Goal: Obtain resource: Download file/media

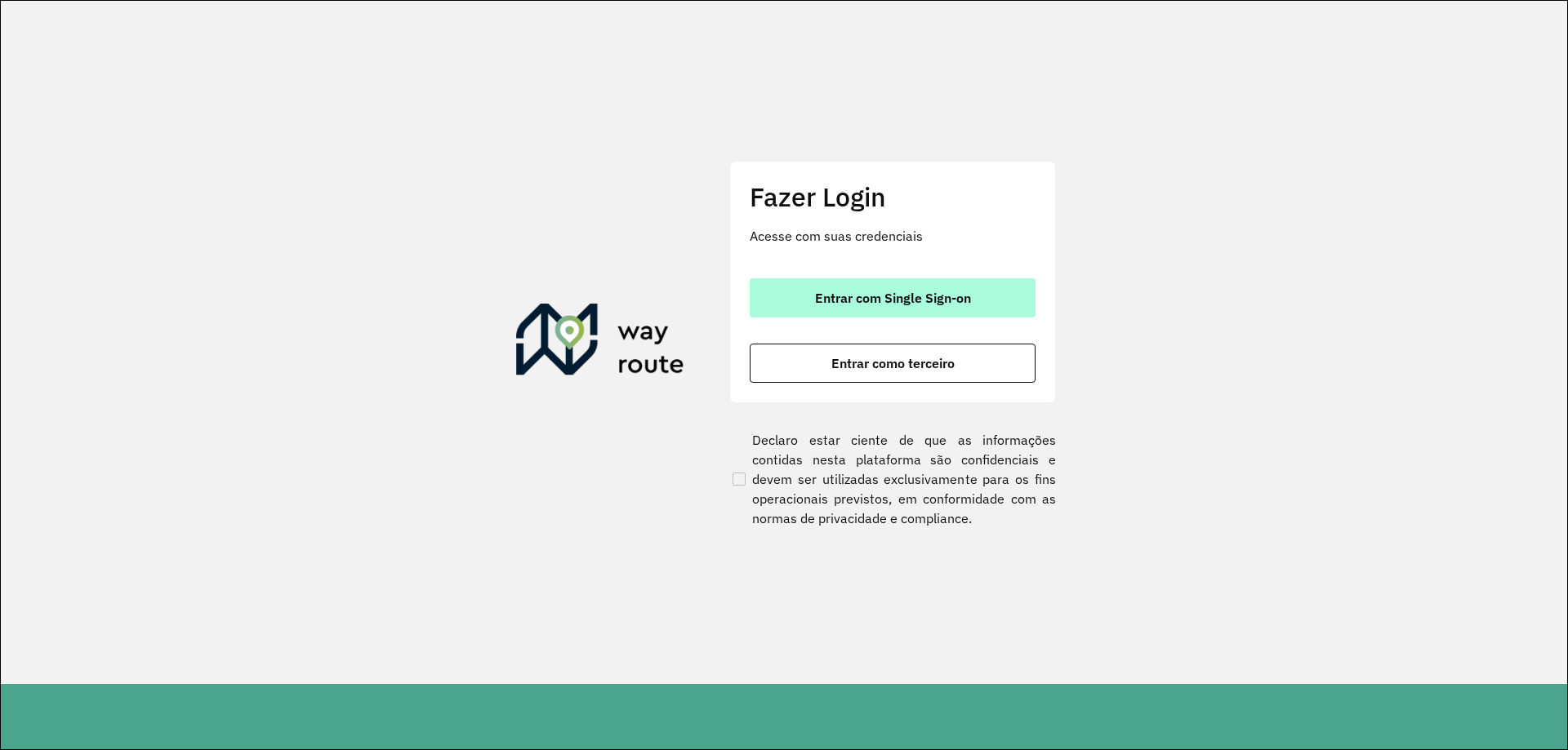
click at [887, 308] on button "Entrar com Single Sign-on" at bounding box center [892, 298] width 286 height 39
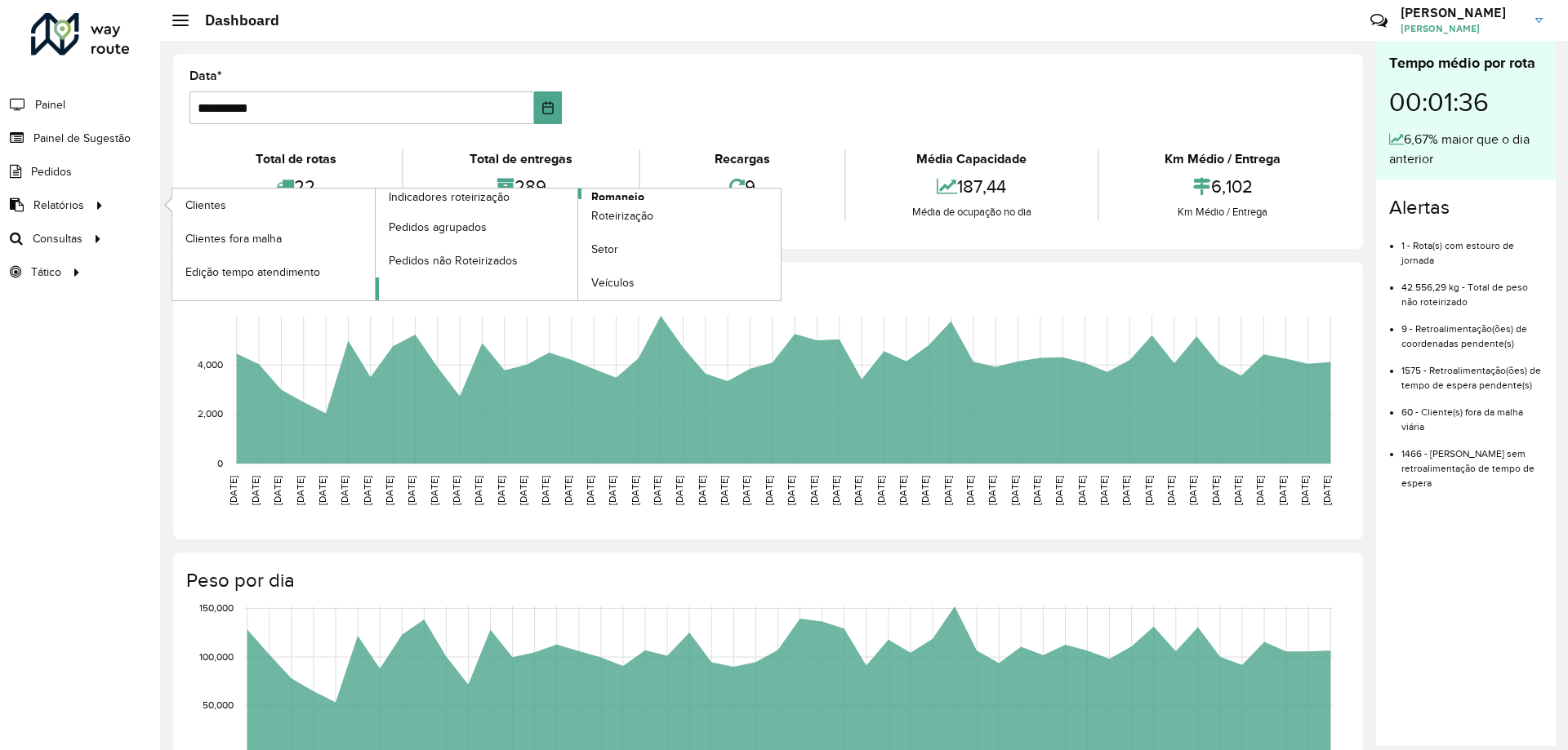
click at [633, 193] on span "Romaneio" at bounding box center [617, 197] width 53 height 17
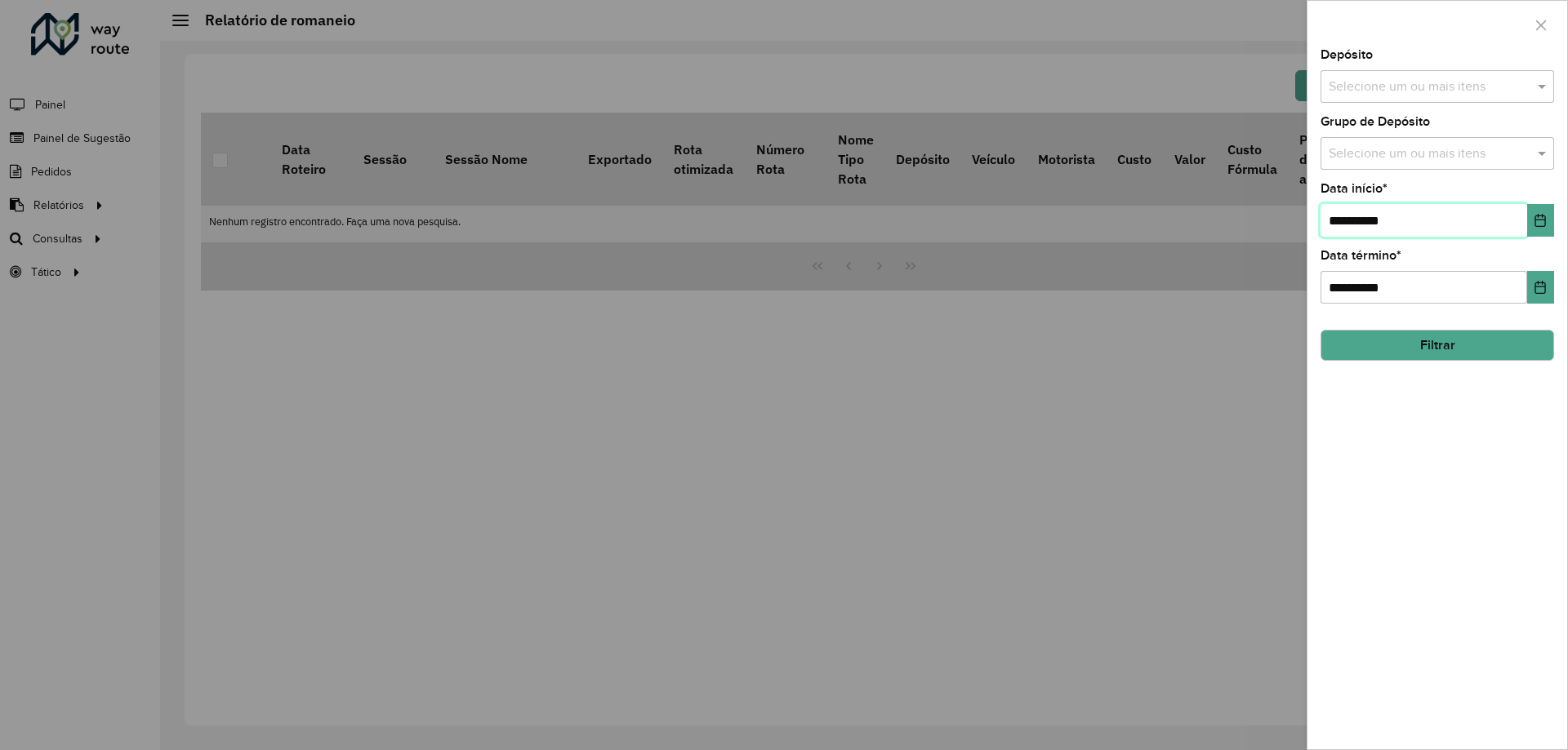
click at [1432, 224] on input "**********" at bounding box center [1423, 220] width 206 height 33
click at [1544, 227] on icon "Choose Date" at bounding box center [1540, 220] width 11 height 13
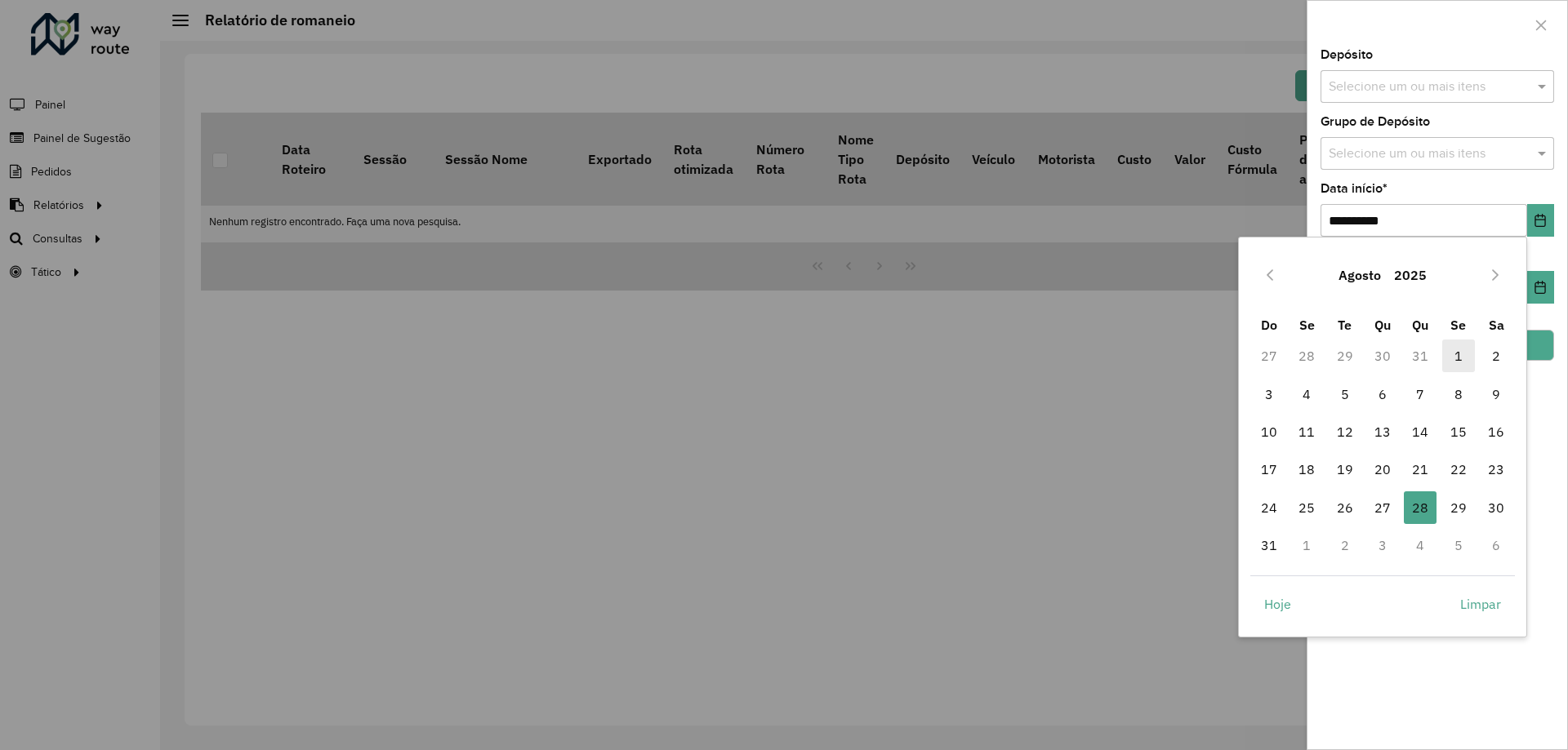
click at [1456, 359] on span "1" at bounding box center [1459, 356] width 33 height 33
type input "**********"
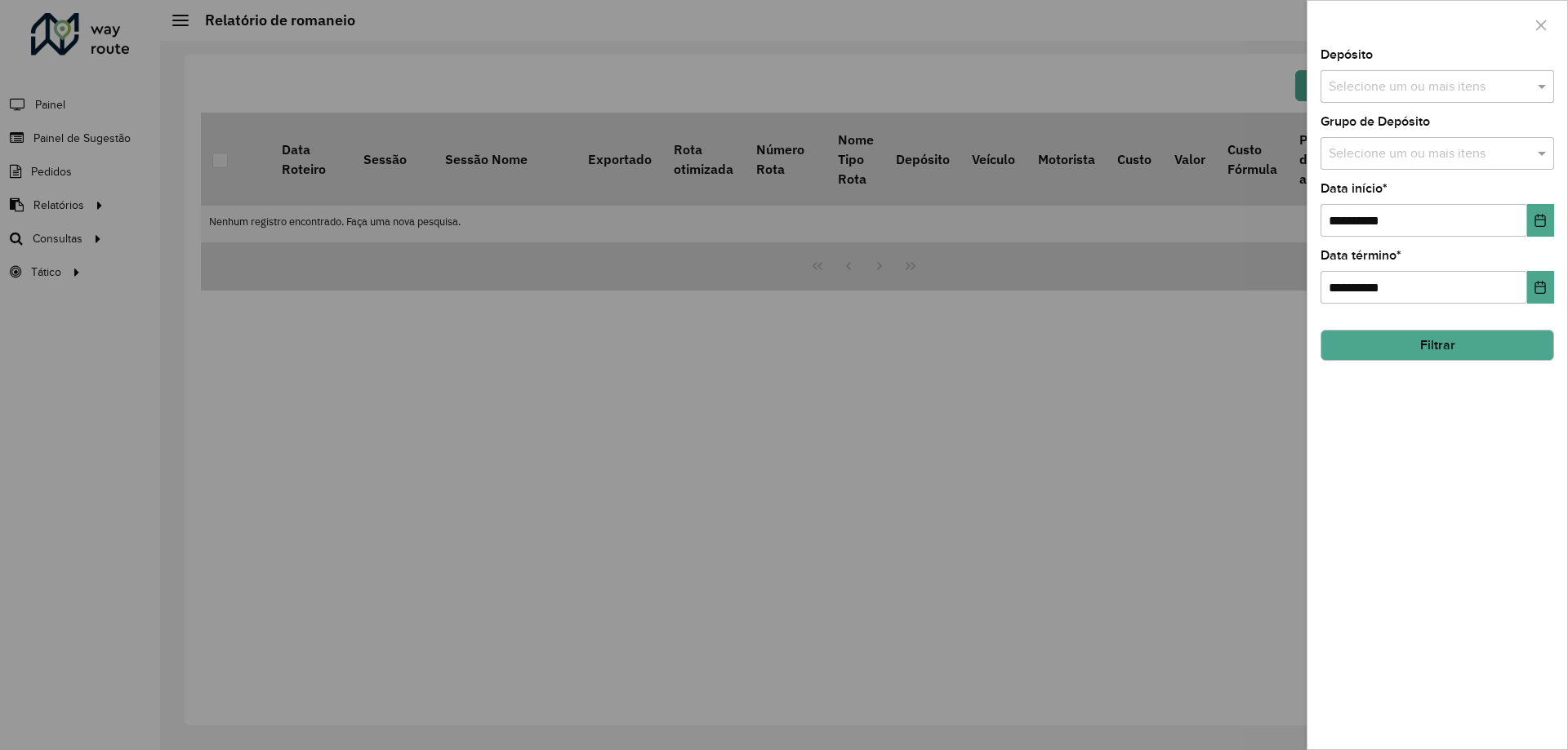
click at [1386, 90] on input "text" at bounding box center [1429, 87] width 209 height 20
click at [1385, 163] on div "CDD Cascavel" at bounding box center [1437, 168] width 232 height 28
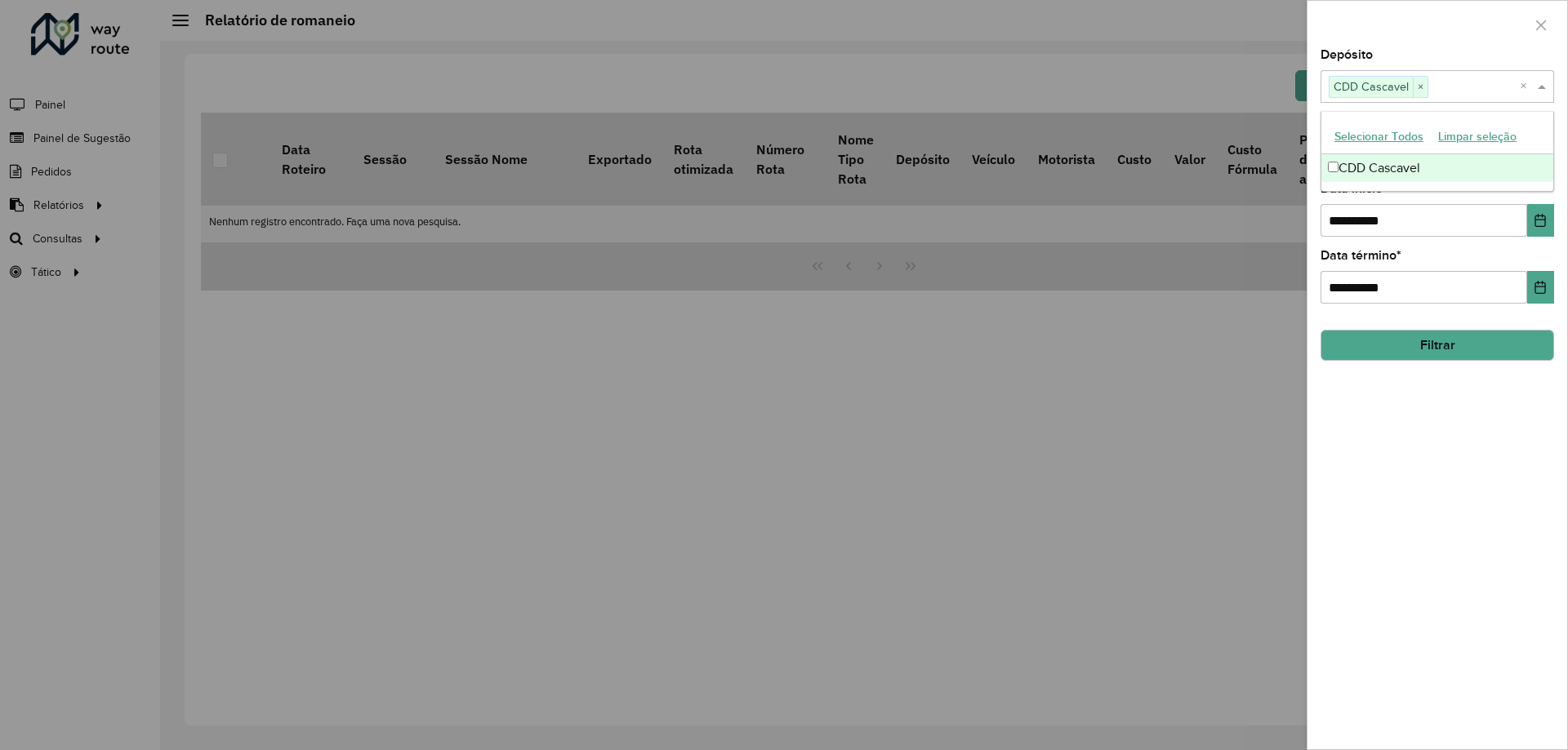
click at [1421, 349] on button "Filtrar" at bounding box center [1437, 345] width 233 height 31
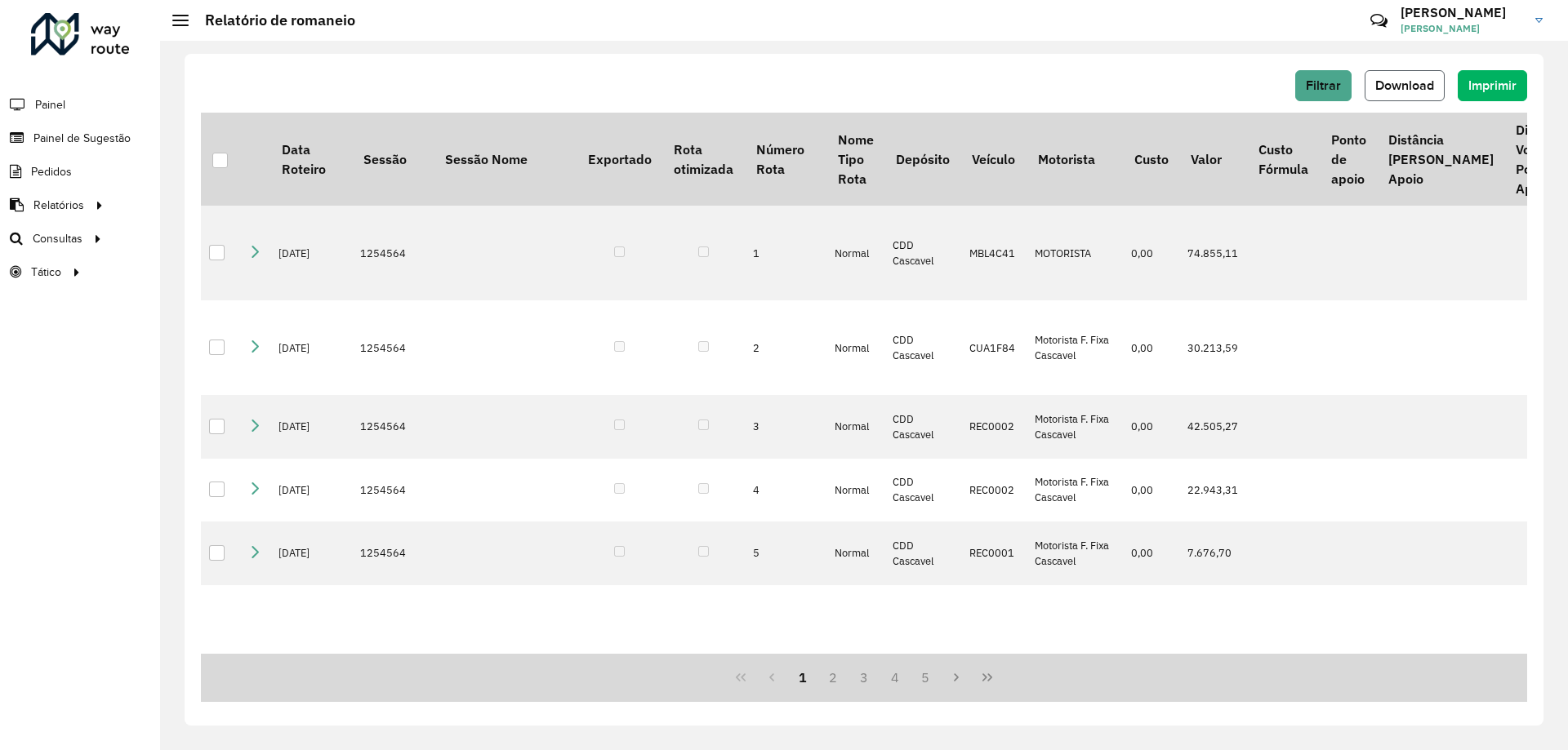
click at [1406, 85] on span "Download" at bounding box center [1404, 85] width 59 height 14
click at [1397, 85] on span "Download" at bounding box center [1404, 85] width 59 height 14
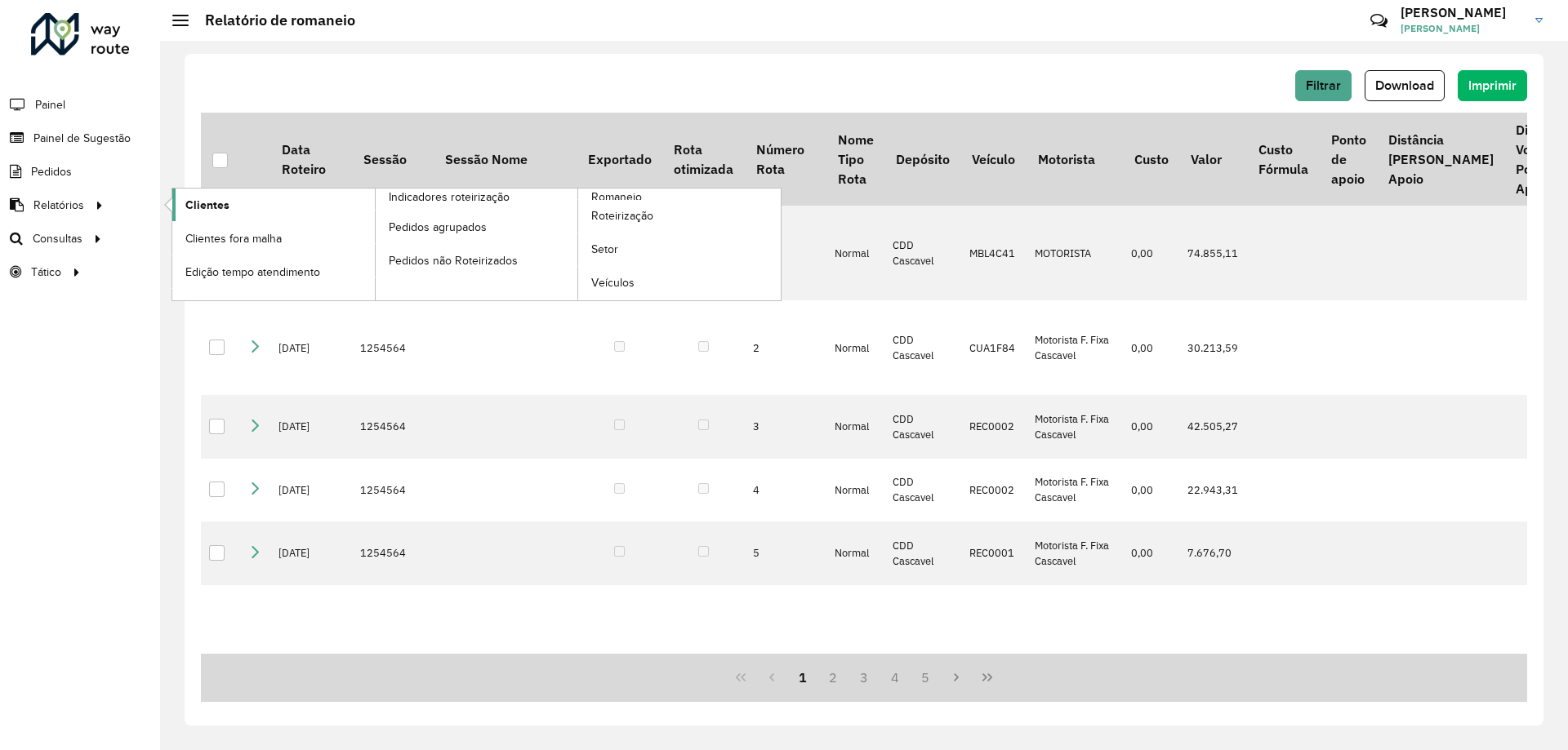
click at [196, 205] on span "Clientes" at bounding box center [208, 205] width 44 height 17
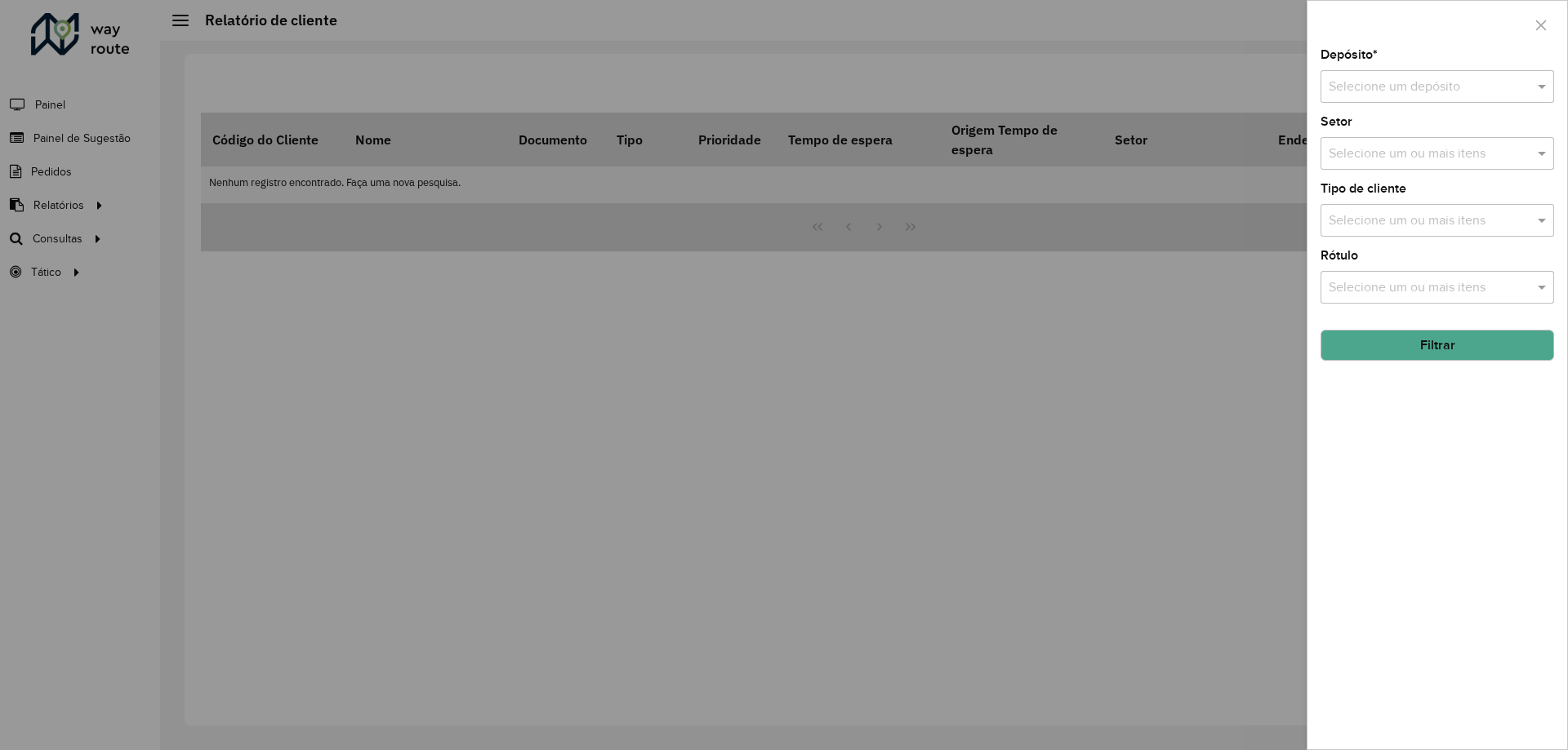
click at [1415, 81] on input "text" at bounding box center [1421, 87] width 185 height 20
click at [1354, 143] on div "CDD Cascavel" at bounding box center [1437, 134] width 232 height 28
click at [1481, 352] on button "Filtrar" at bounding box center [1437, 345] width 233 height 31
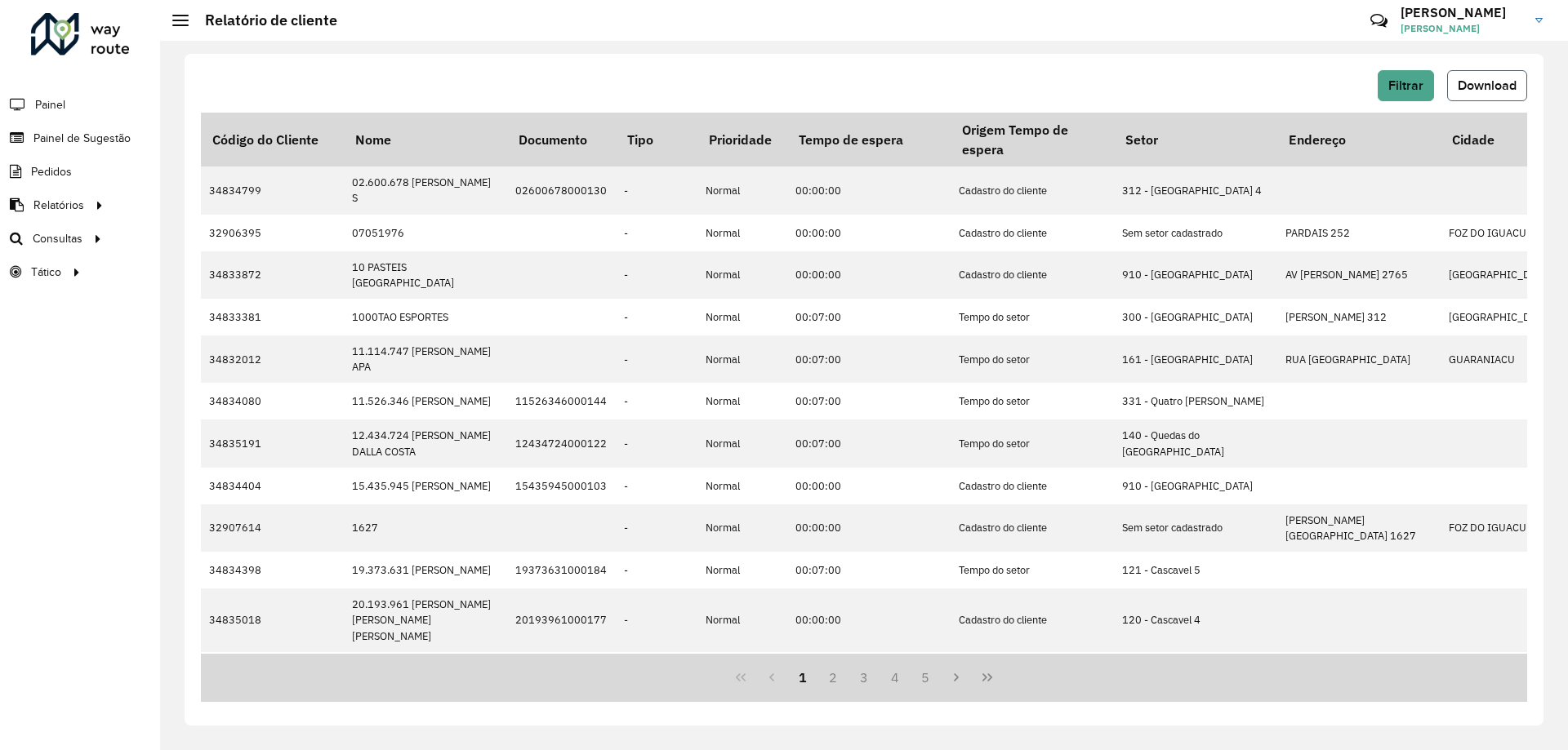
click at [1493, 88] on span "Download" at bounding box center [1487, 85] width 59 height 14
